Goal: Contribute content: Contribute content

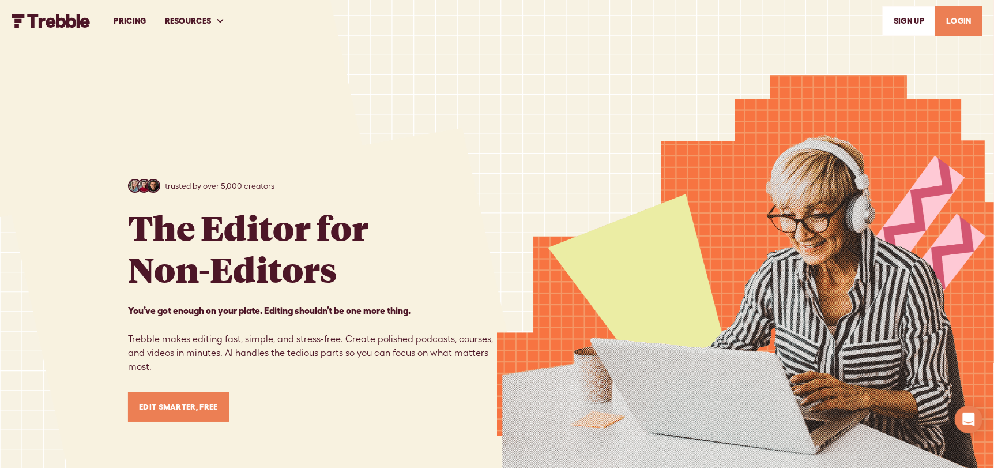
click at [950, 22] on link "LOGIN" at bounding box center [958, 20] width 47 height 29
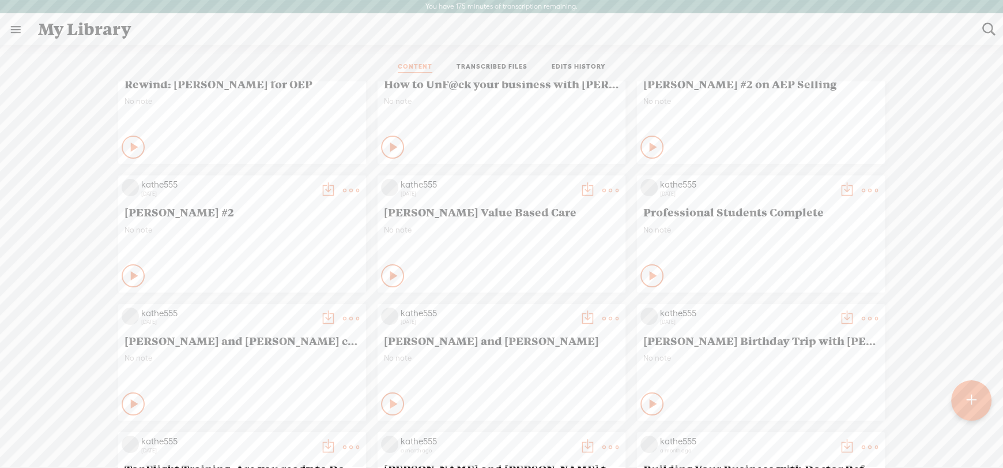
scroll to position [57, 0]
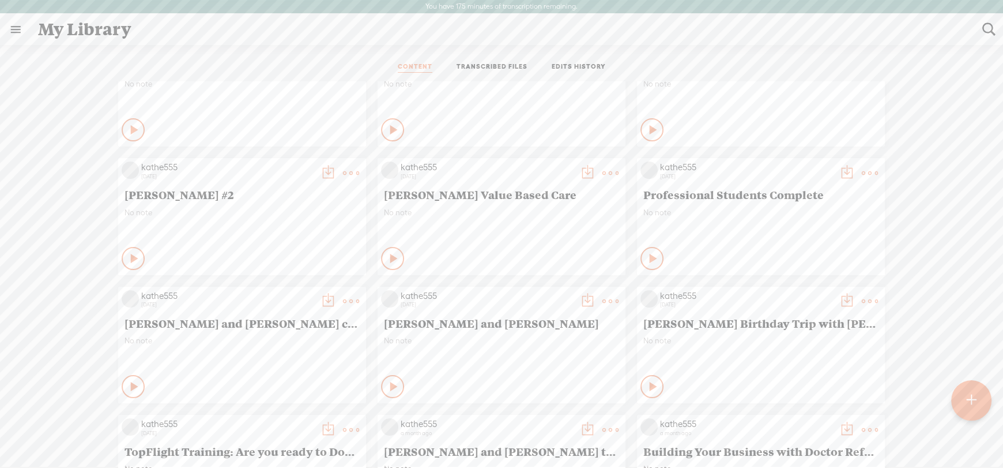
click at [986, 22] on t at bounding box center [988, 29] width 15 height 15
type input "new onboarding"
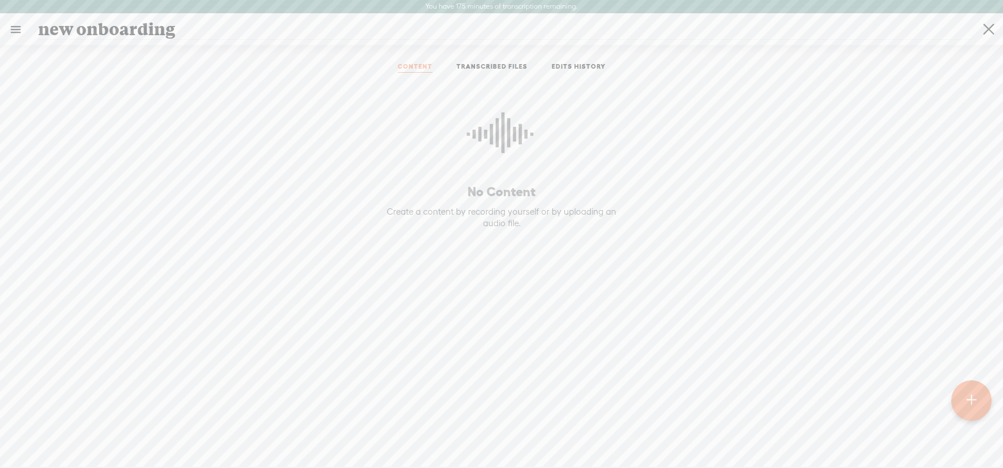
click at [970, 403] on t at bounding box center [972, 400] width 10 height 25
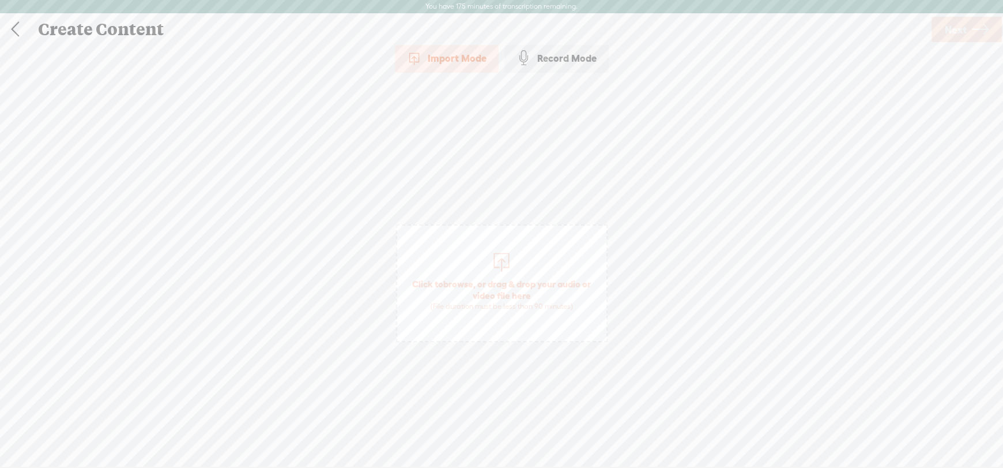
click at [499, 287] on span "Click to browse , or drag & drop your audio or video file here (File duration m…" at bounding box center [501, 294] width 209 height 44
click at [957, 30] on span "Next" at bounding box center [956, 29] width 22 height 29
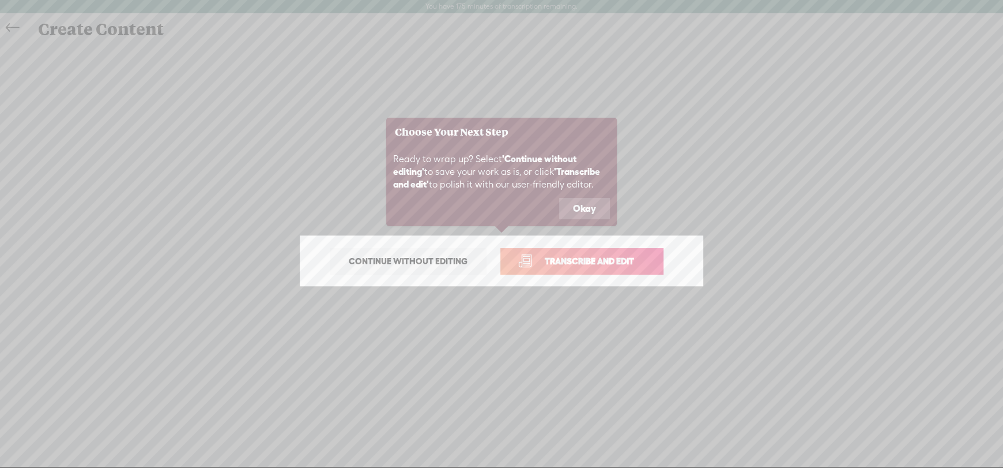
click at [556, 261] on span "Transcribe and edit" at bounding box center [590, 260] width 114 height 13
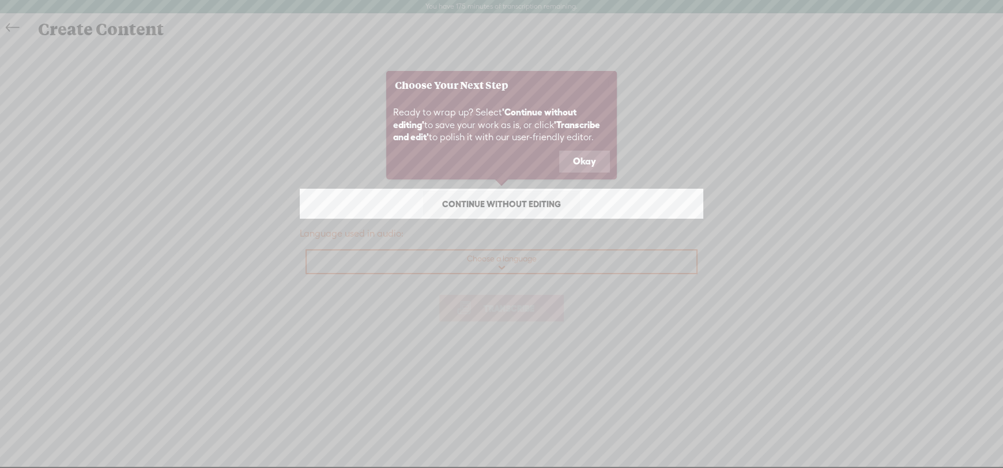
click at [491, 264] on icon at bounding box center [501, 234] width 1003 height 468
click at [584, 161] on button "Okay" at bounding box center [584, 162] width 51 height 22
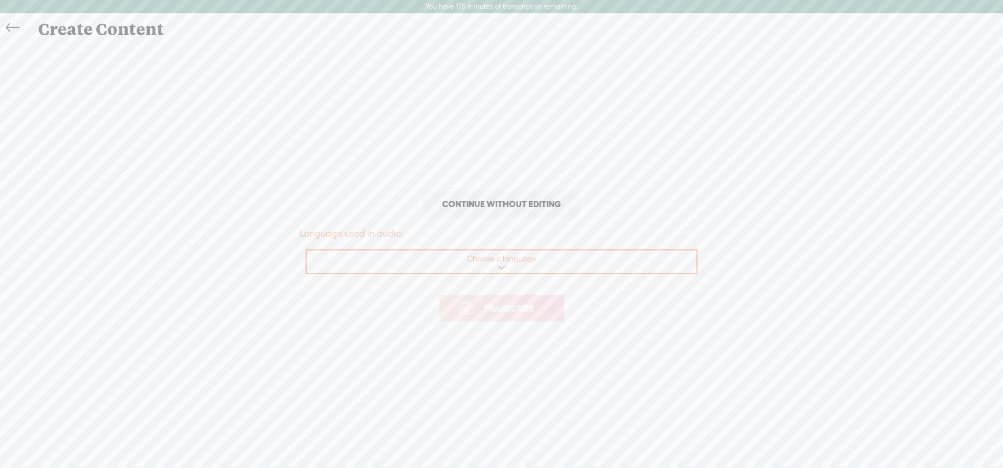
click at [497, 259] on select "Choose a language Afrikaans Albanian Amharic Arabic, Gulf Arabic, Modern Standa…" at bounding box center [502, 262] width 391 height 24
select select "en-US"
click at [307, 250] on select "Choose a language Afrikaans Albanian Amharic Arabic, Gulf Arabic, Modern Standa…" at bounding box center [502, 262] width 391 height 24
click at [503, 302] on span "Transcribe" at bounding box center [509, 308] width 75 height 13
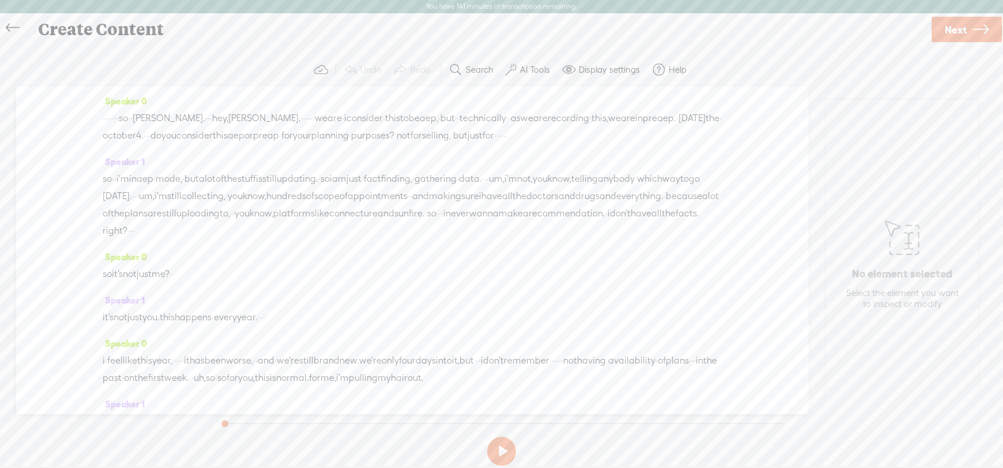
click at [526, 67] on label "AI Tools" at bounding box center [535, 70] width 30 height 12
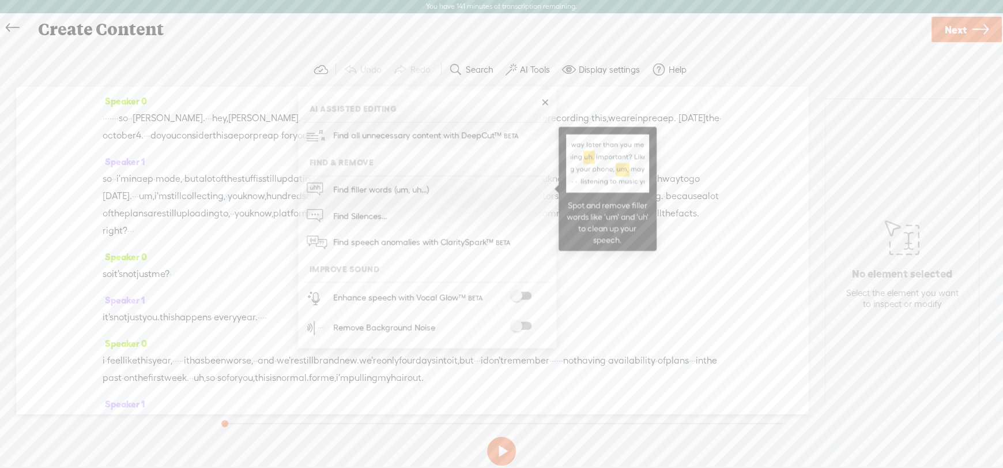
click at [360, 191] on span "Find filler words (um, uh...)" at bounding box center [381, 189] width 104 height 26
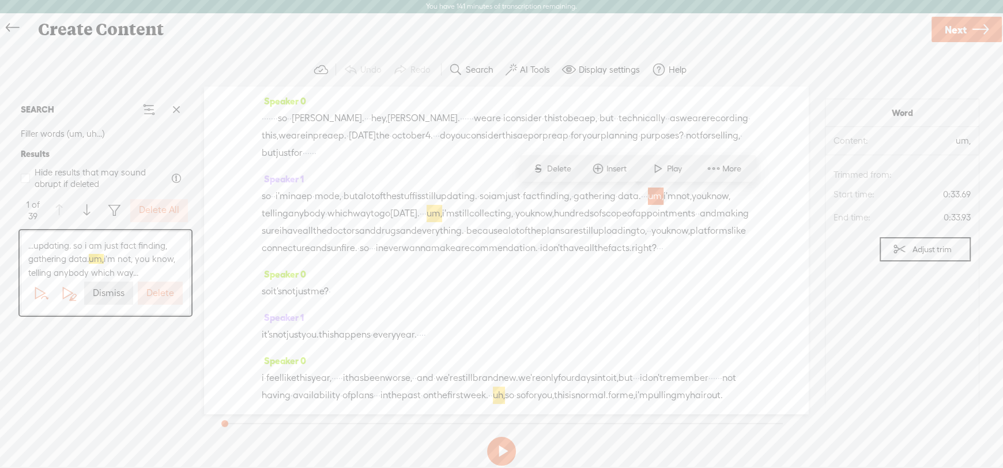
scroll to position [50, 0]
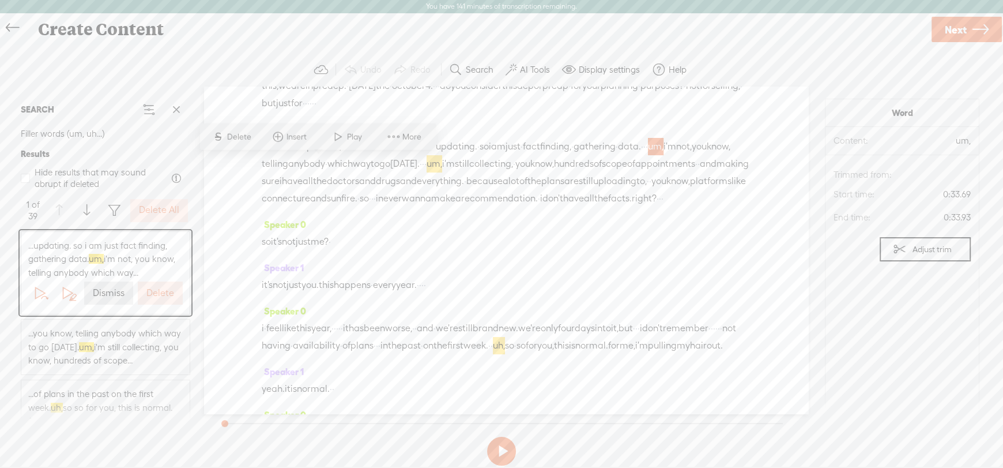
click at [163, 213] on label "Delete All" at bounding box center [159, 210] width 40 height 12
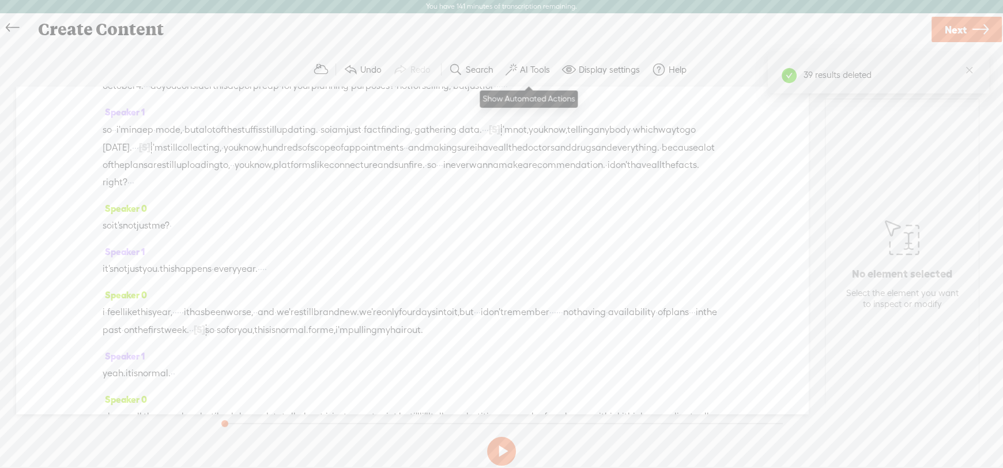
click at [531, 67] on label "AI Tools" at bounding box center [535, 70] width 30 height 12
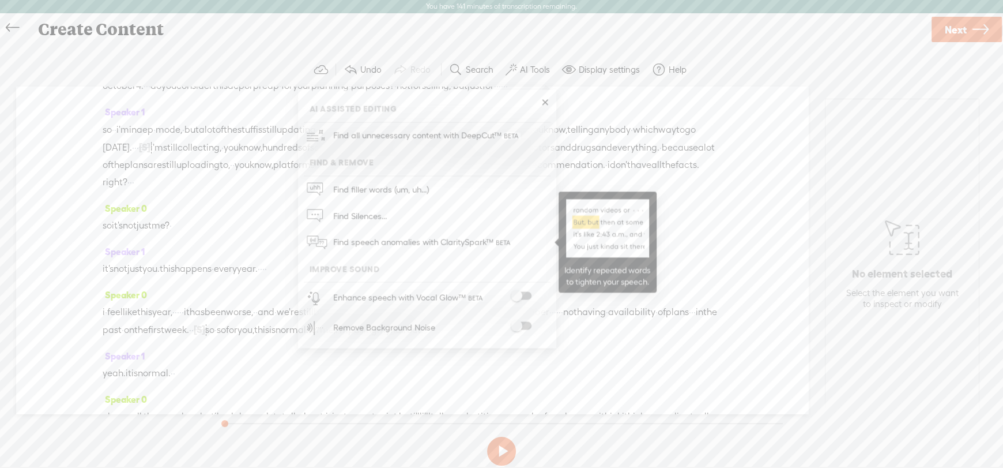
click at [359, 245] on span "Find speech anomalies with ClaritySpark™" at bounding box center [422, 242] width 187 height 27
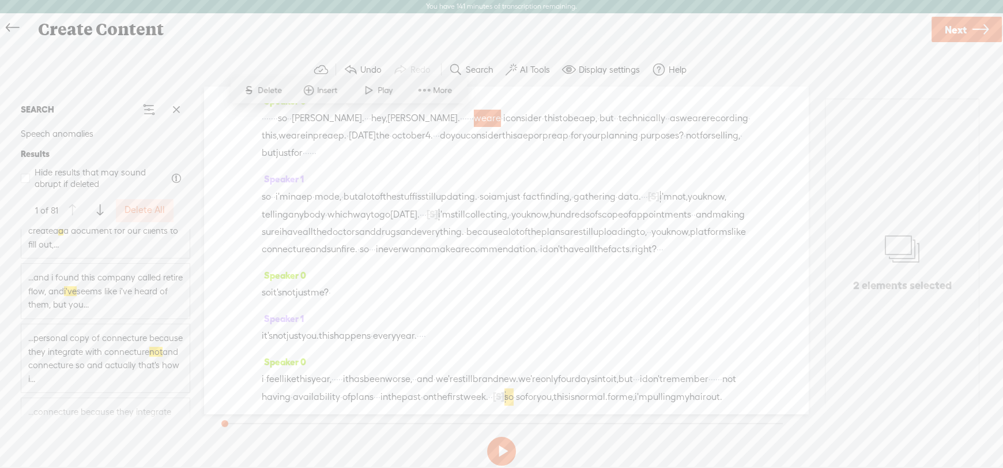
scroll to position [346, 0]
click at [122, 287] on span "...and i found this company called retire flow, and i've seems like i've heard …" at bounding box center [105, 287] width 155 height 41
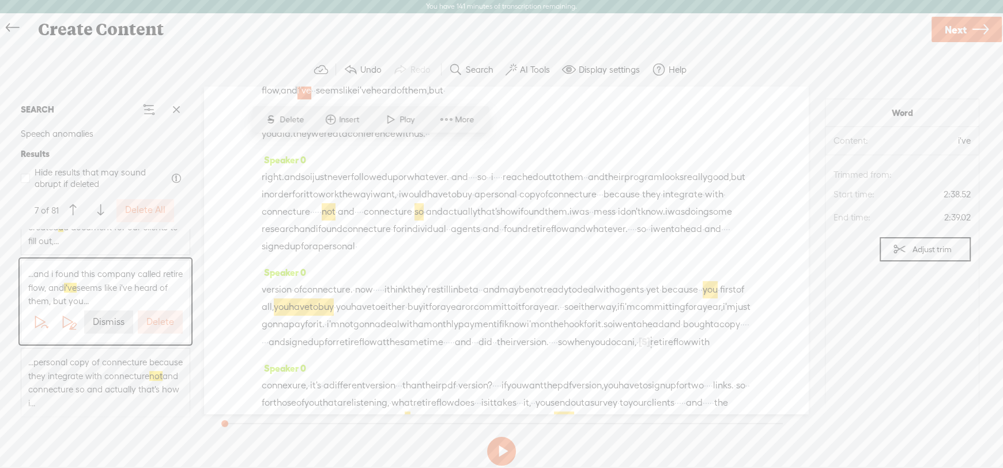
scroll to position [589, 0]
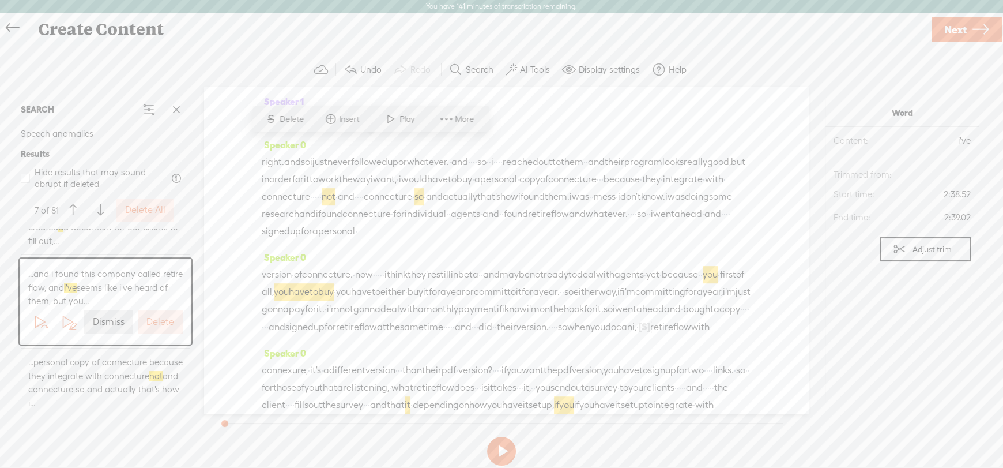
click at [95, 321] on label "Dismiss" at bounding box center [109, 322] width 32 height 12
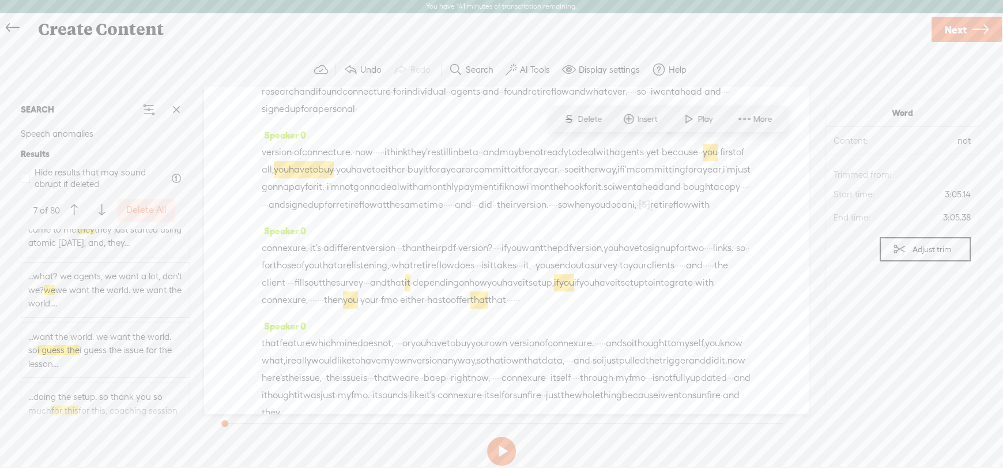
scroll to position [4749, 0]
click at [139, 209] on label "Delete All" at bounding box center [146, 210] width 40 height 12
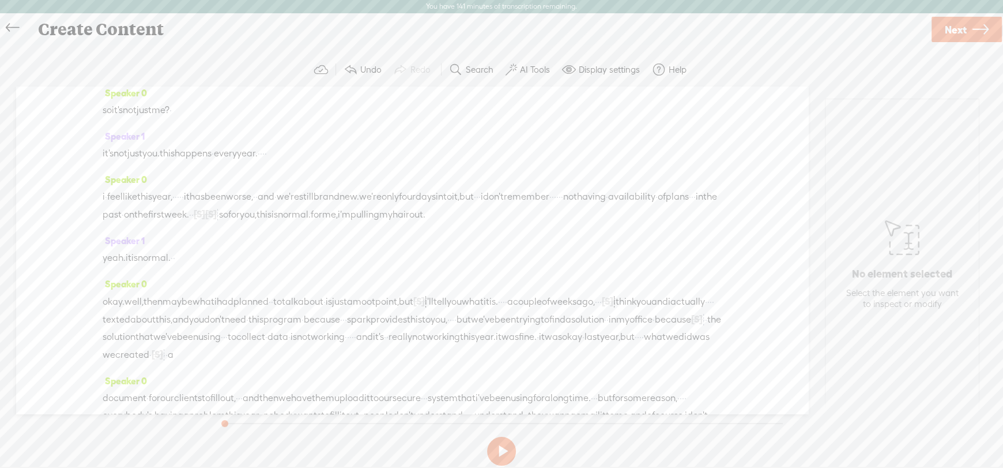
scroll to position [0, 0]
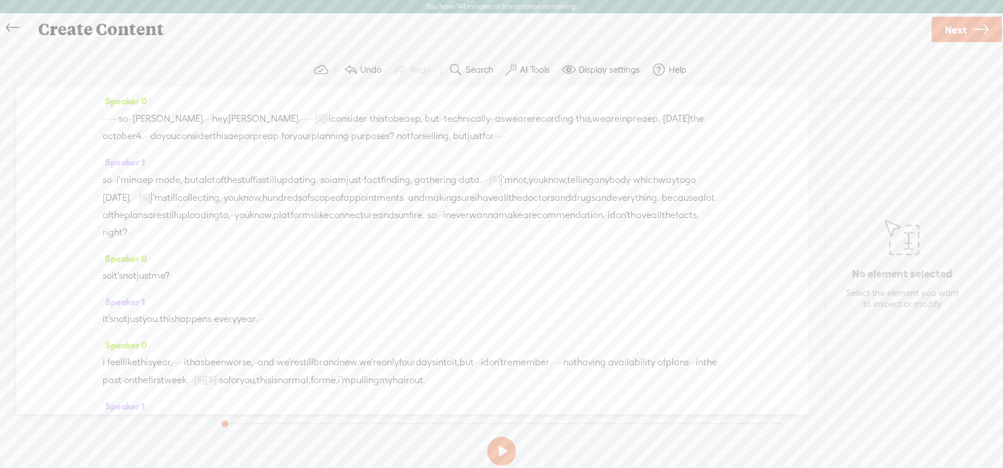
click at [468, 67] on label "Search" at bounding box center [480, 70] width 28 height 12
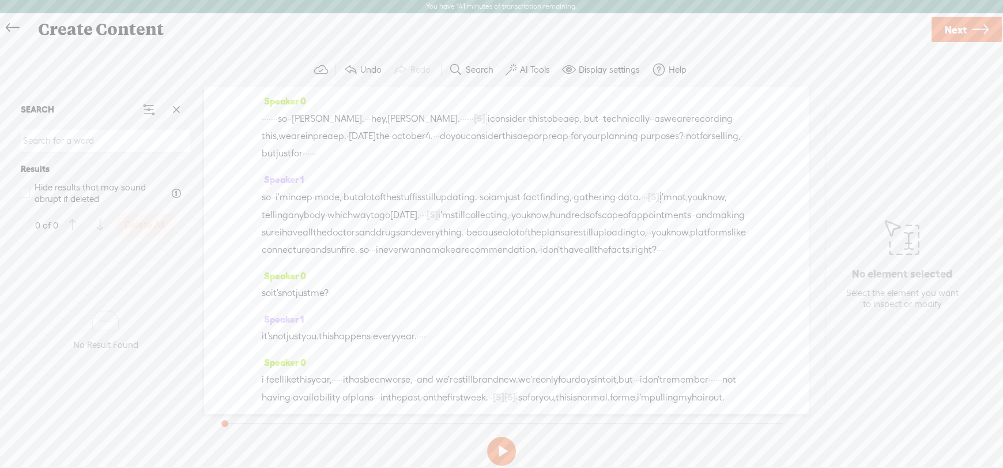
click at [967, 35] on link "Next" at bounding box center [967, 29] width 70 height 25
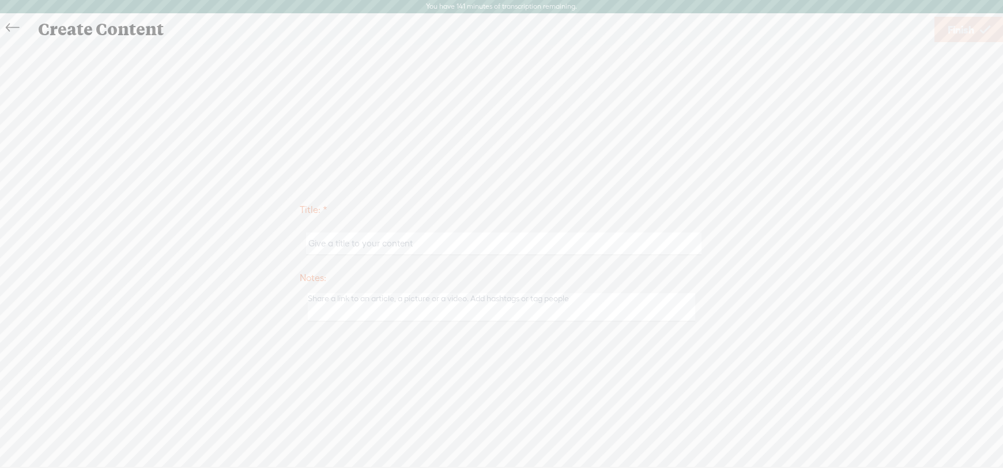
click at [325, 247] on input "text" at bounding box center [503, 243] width 395 height 22
type input "complaining about connecture and retireflo from 2025 aep"
click at [949, 27] on span "Finish" at bounding box center [961, 29] width 27 height 29
